Goal: Task Accomplishment & Management: Use online tool/utility

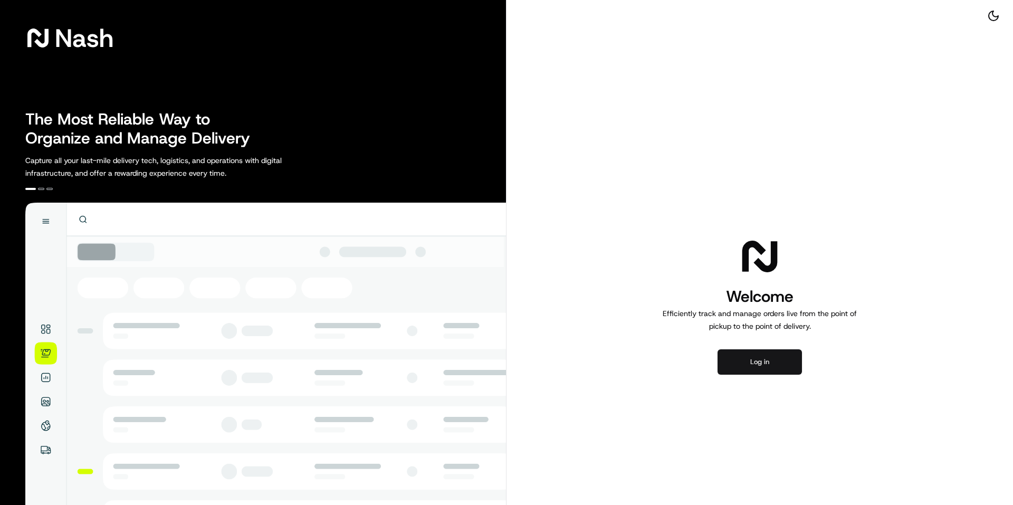
click at [760, 356] on button "Log in" at bounding box center [760, 361] width 84 height 25
